Goal: Task Accomplishment & Management: Complete application form

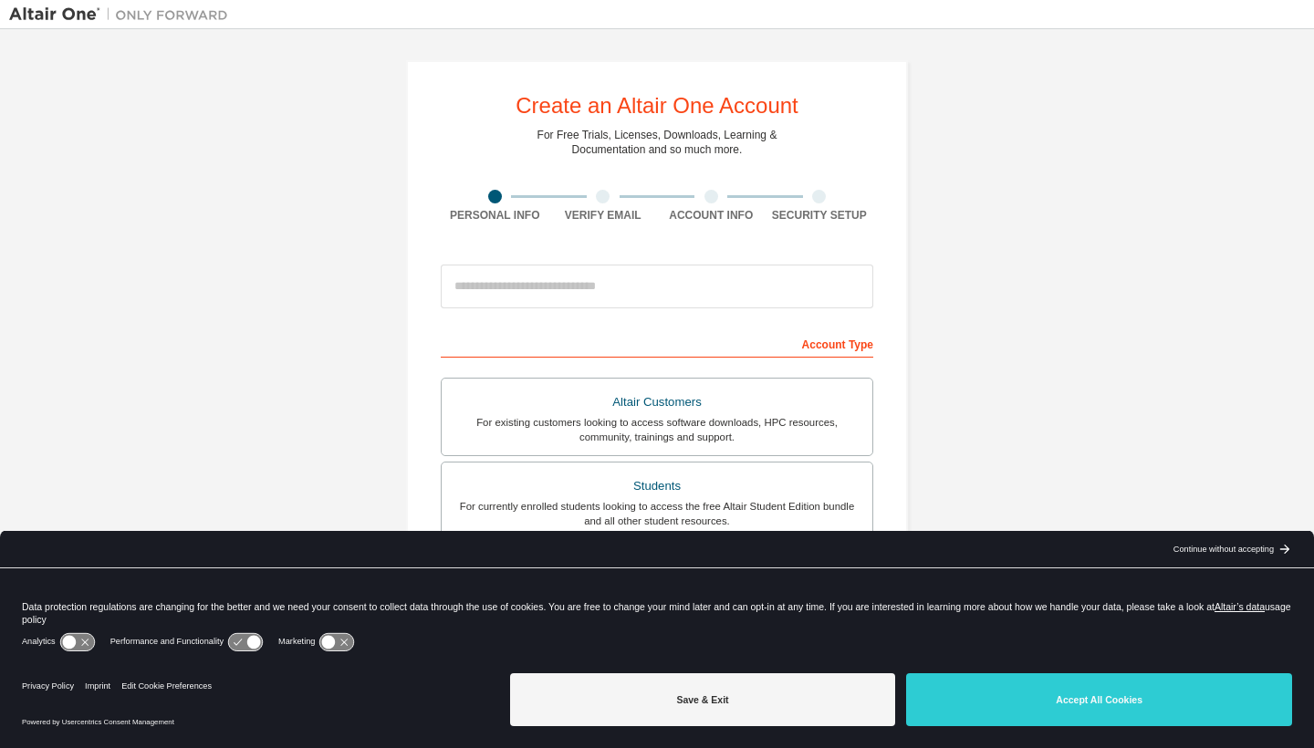
click at [261, 646] on icon at bounding box center [254, 643] width 14 height 14
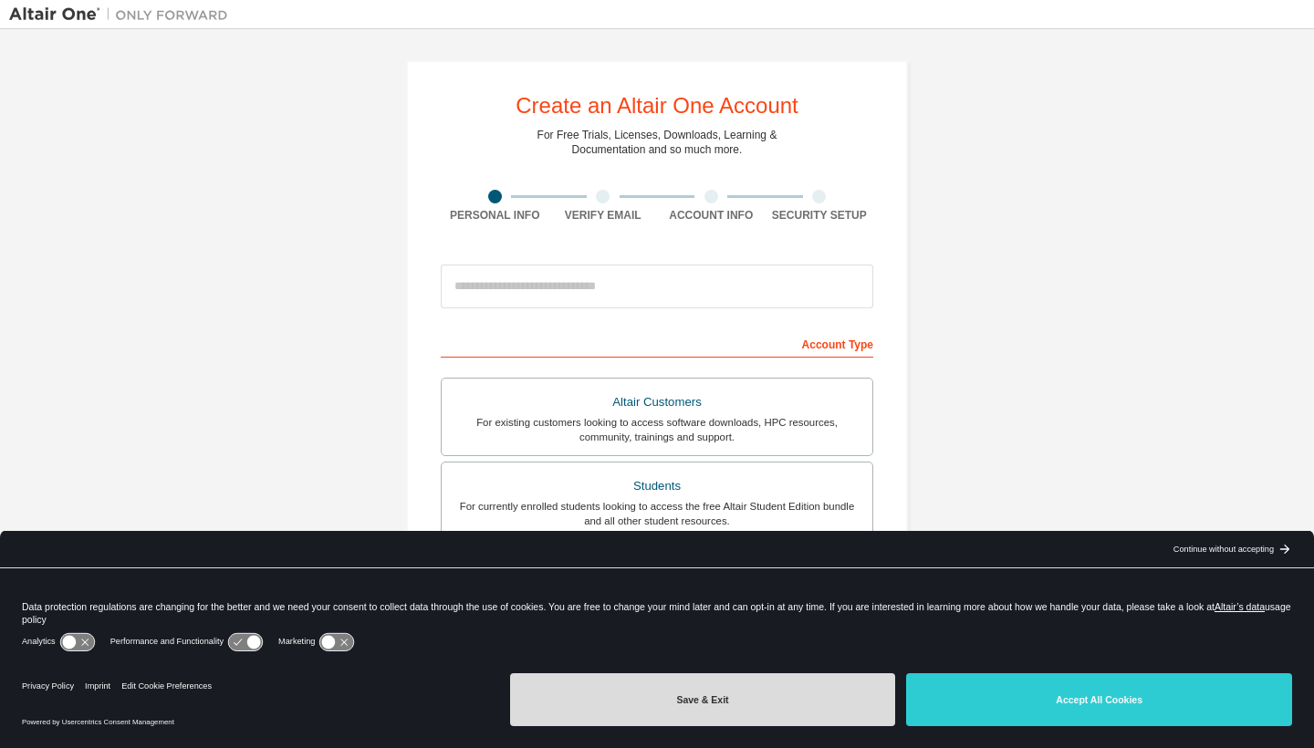
click at [670, 699] on button "Save & Exit" at bounding box center [703, 699] width 386 height 53
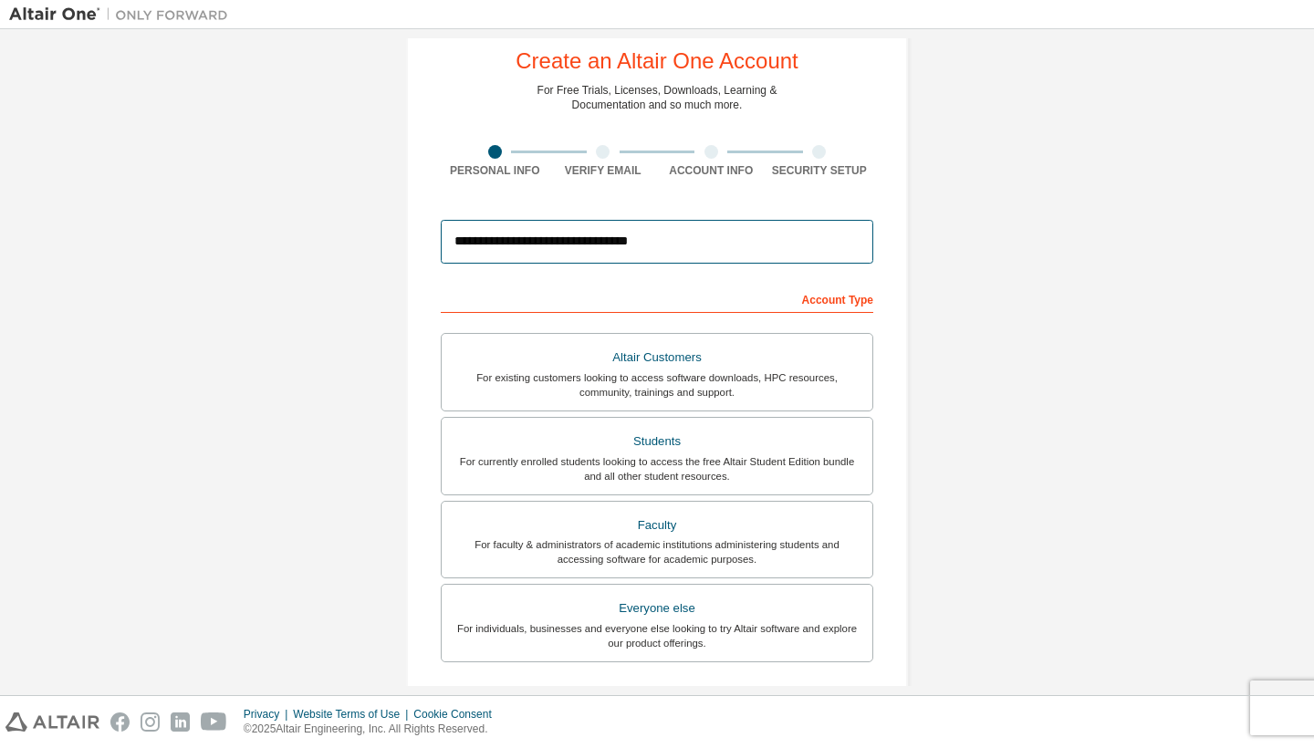
scroll to position [49, 0]
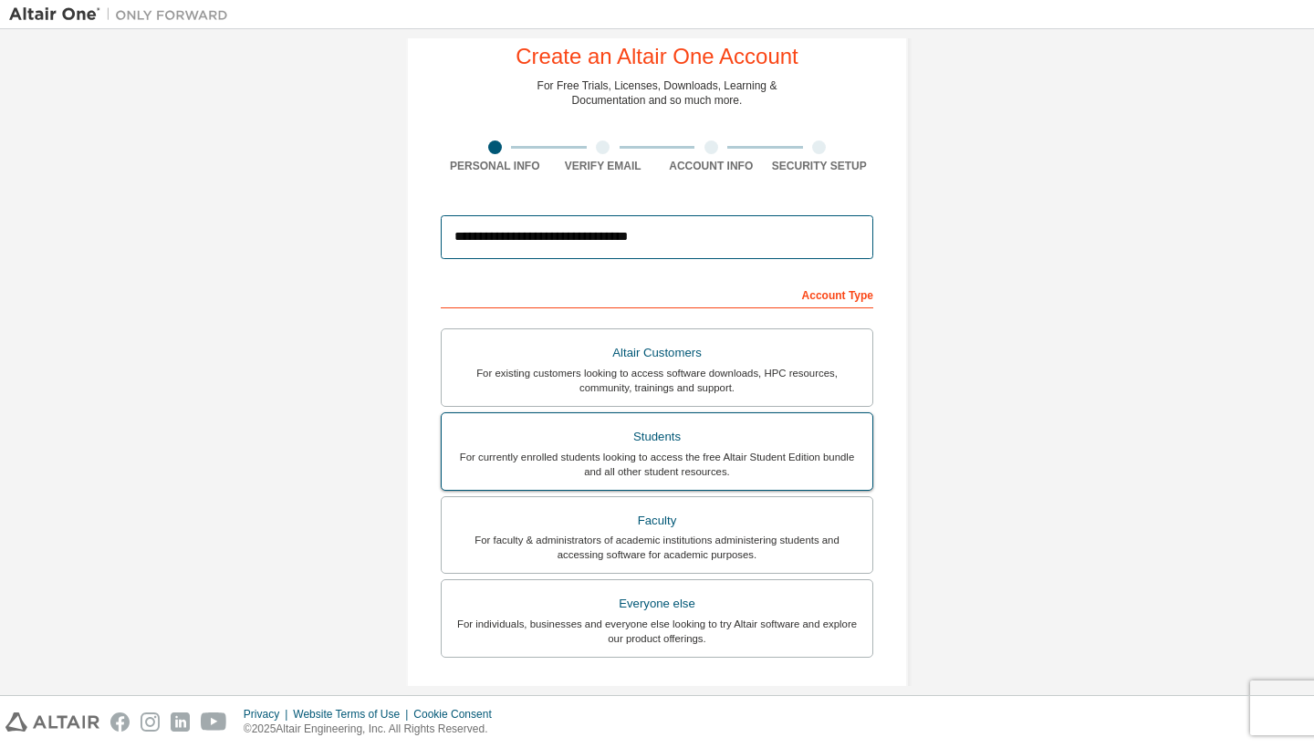
type input "**********"
click at [651, 456] on div "For currently enrolled students looking to access the free Altair Student Editi…" at bounding box center [657, 464] width 409 height 29
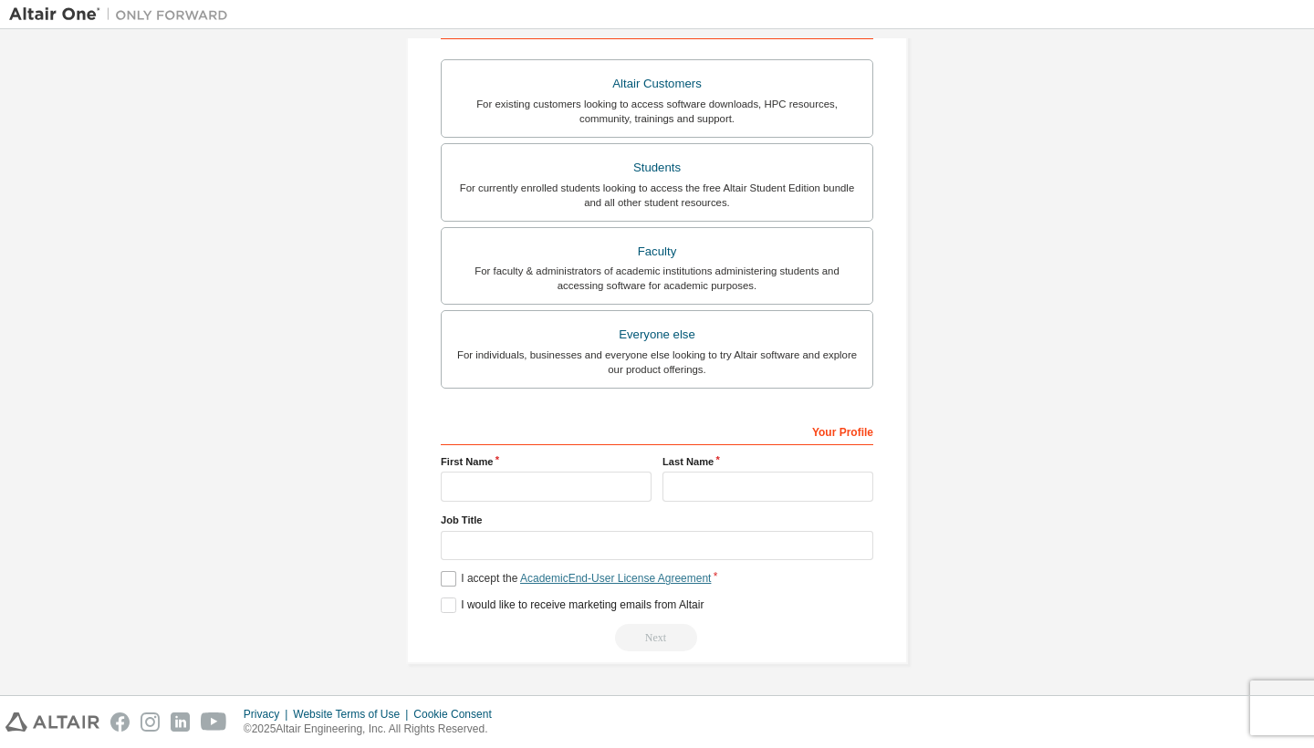
scroll to position [324, 0]
type input "*******"
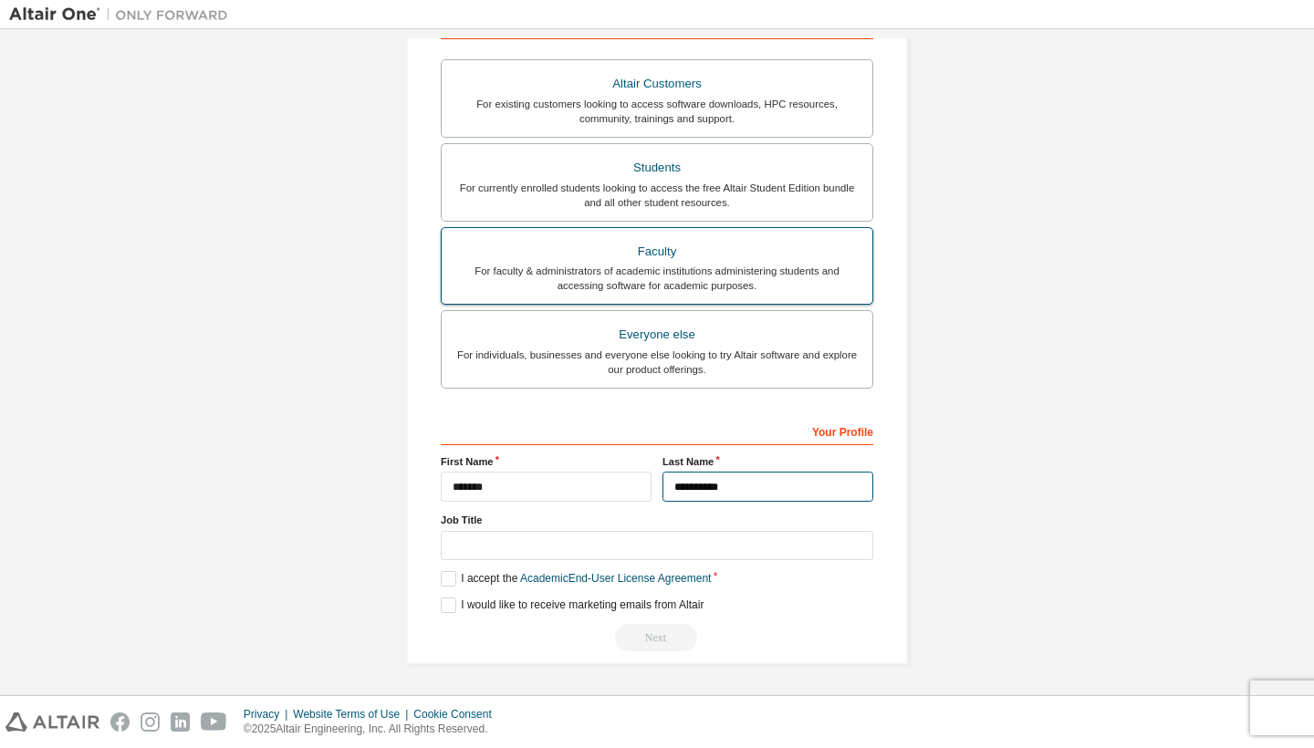
type input "**********"
click at [708, 268] on div "For faculty & administrators of academic institutions administering students an…" at bounding box center [657, 278] width 409 height 29
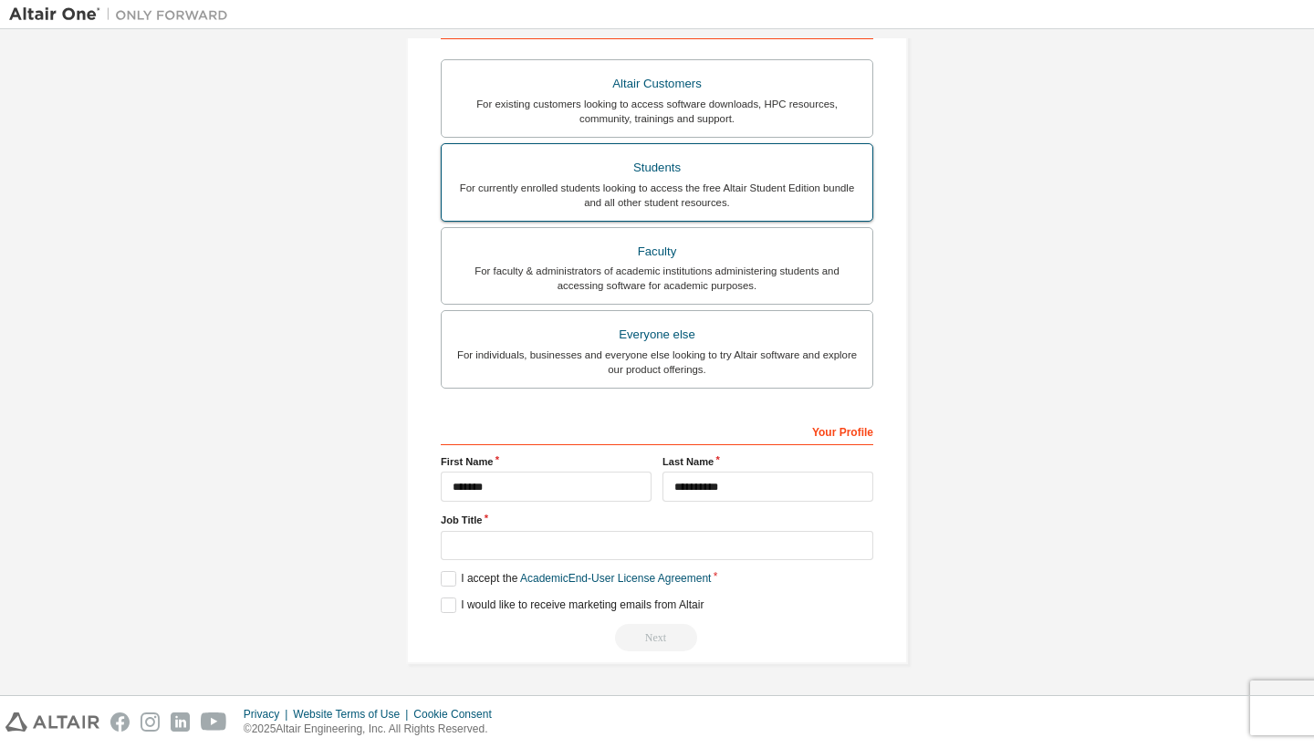
click at [708, 191] on div "For currently enrolled students looking to access the free Altair Student Editi…" at bounding box center [657, 195] width 409 height 29
click at [444, 585] on label "I accept the Academic End-User License Agreement" at bounding box center [576, 579] width 270 height 16
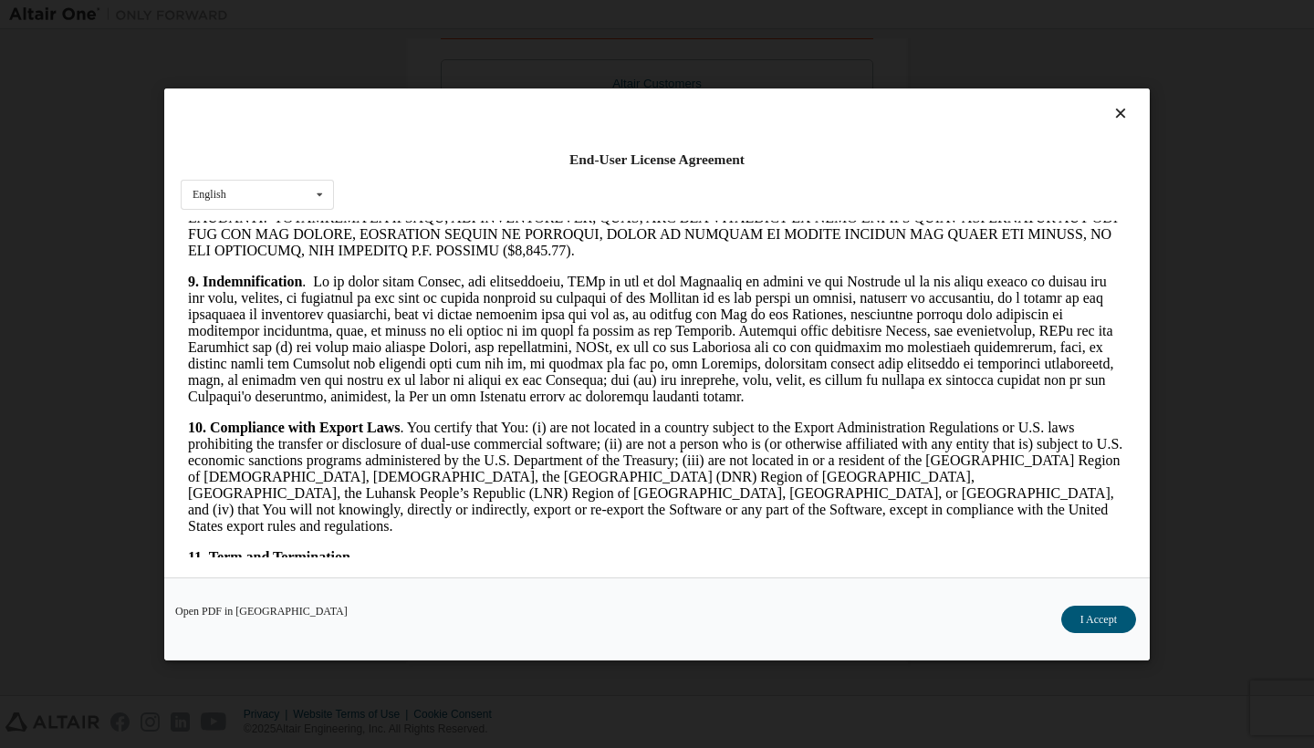
scroll to position [2755, 0]
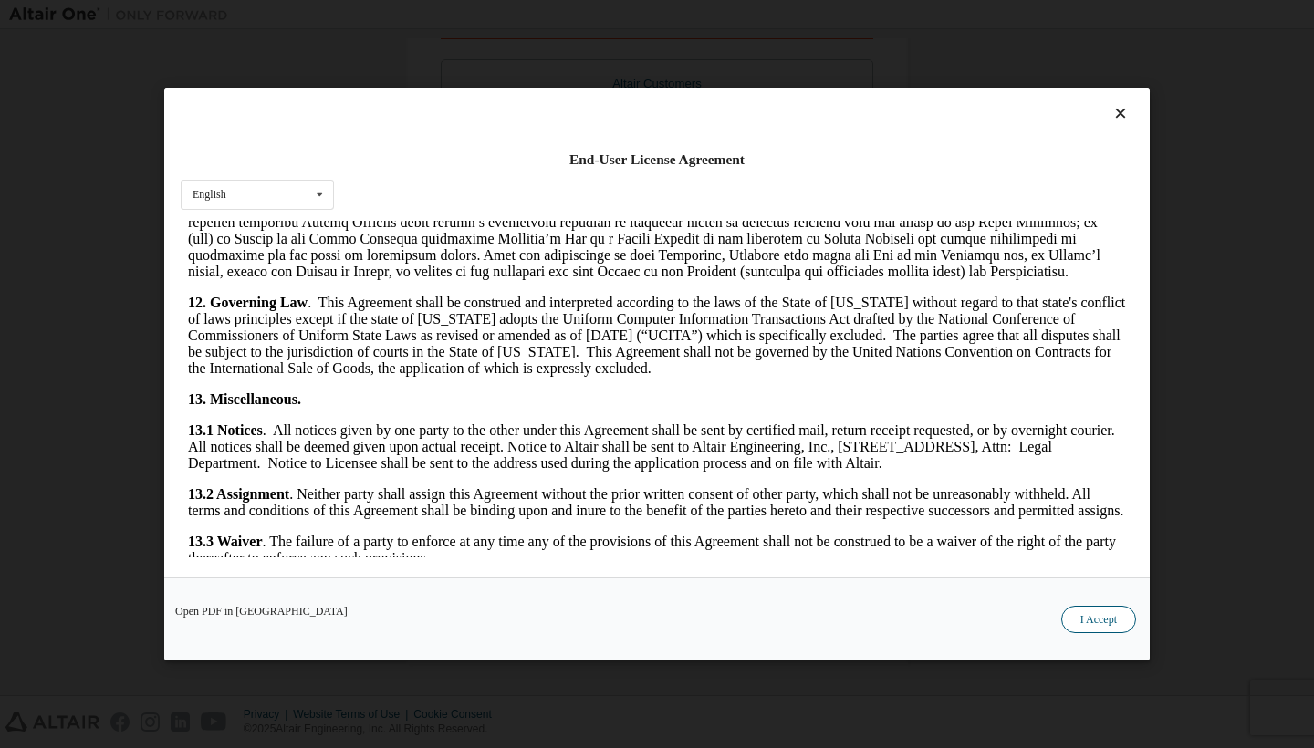
click at [1103, 606] on button "I Accept" at bounding box center [1098, 619] width 75 height 27
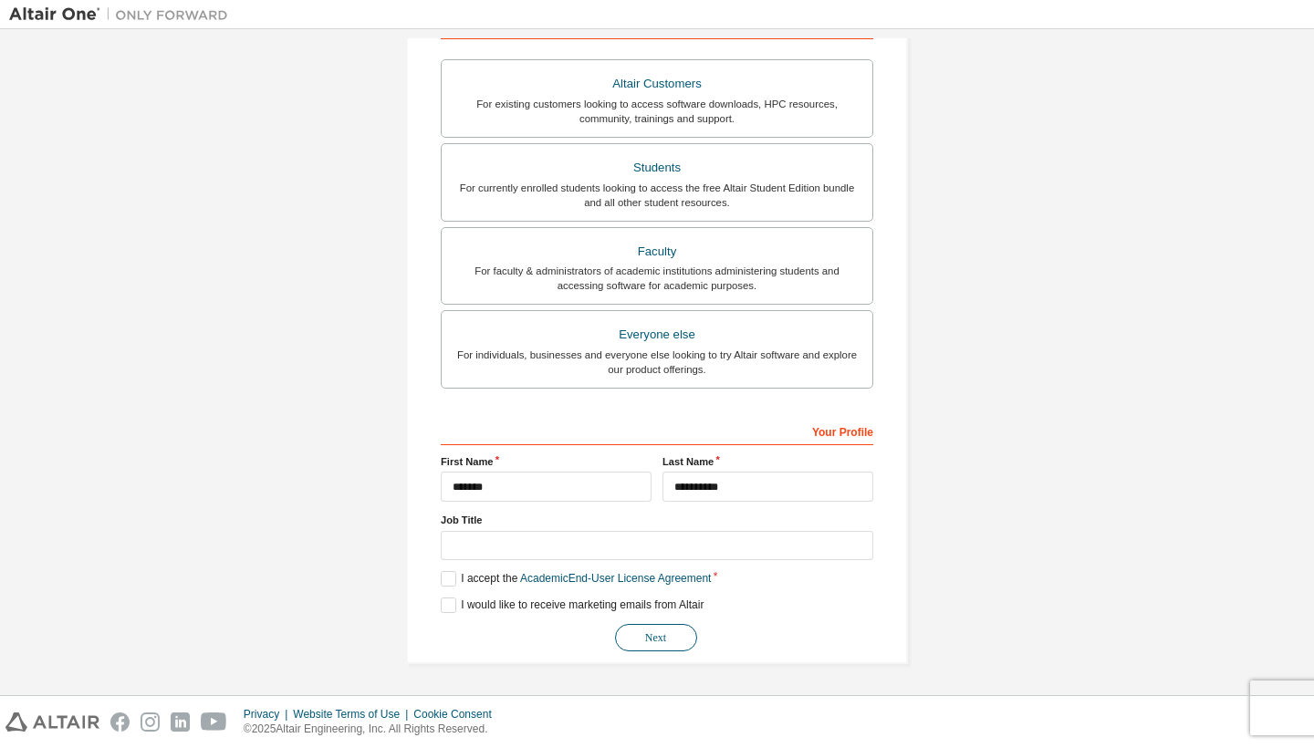
click at [663, 638] on button "Next" at bounding box center [656, 637] width 82 height 27
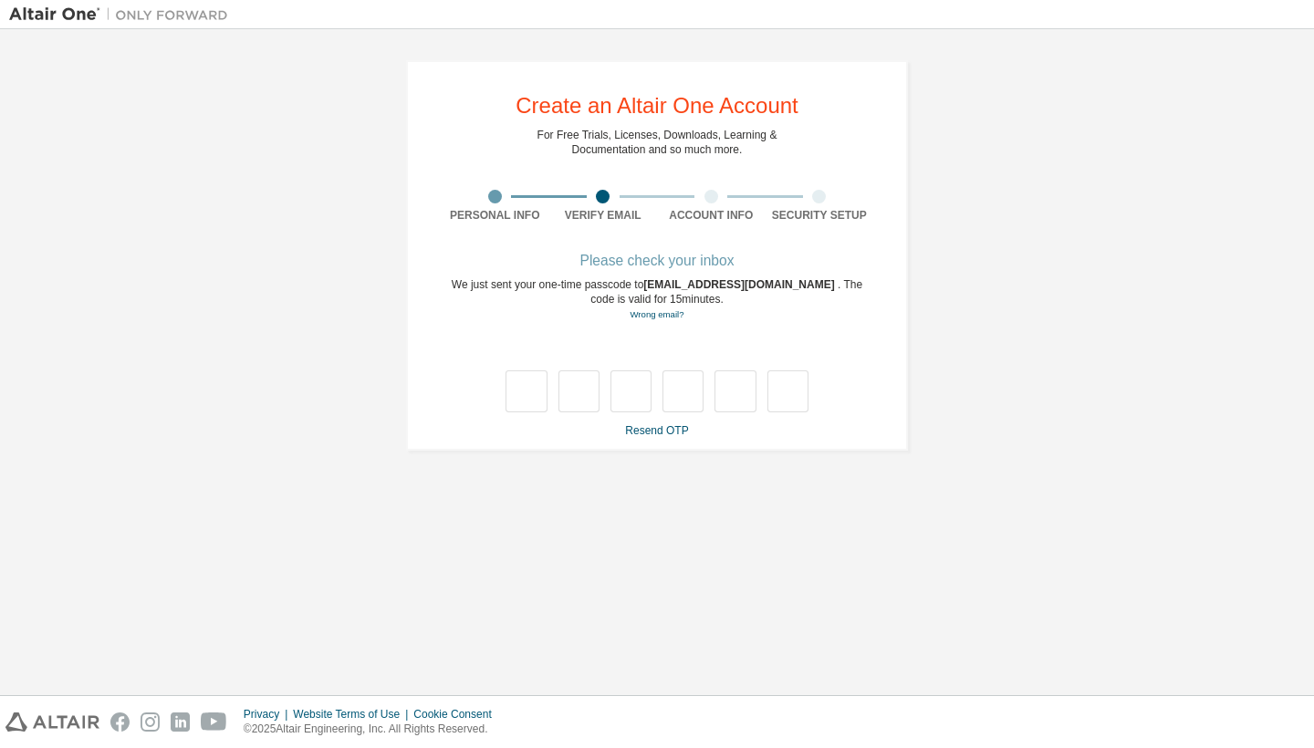
scroll to position [0, 0]
type input "*"
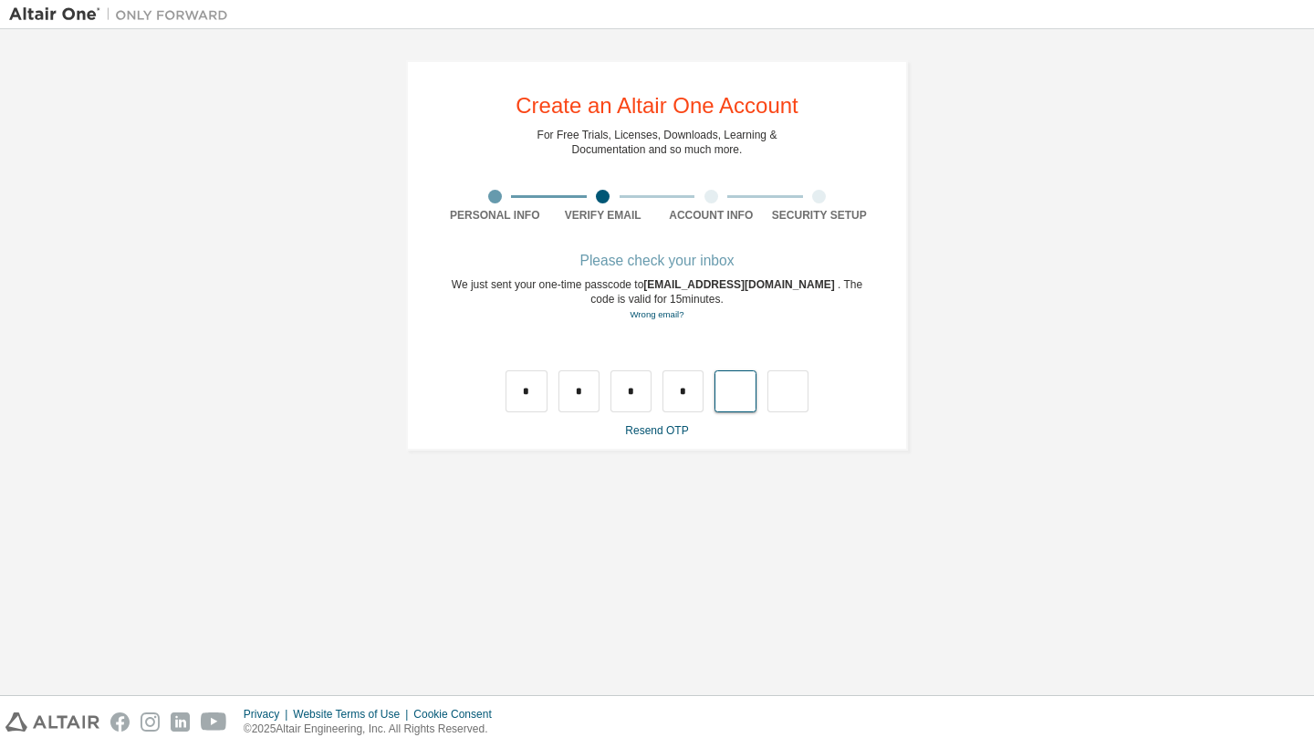
type input "*"
